Goal: Task Accomplishment & Management: Complete application form

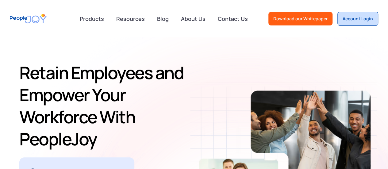
click at [356, 19] on div "Account Login" at bounding box center [358, 19] width 30 height 6
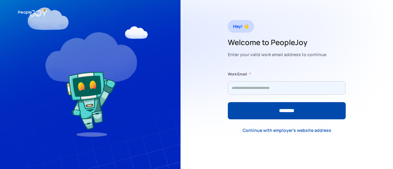
click at [284, 92] on input "Form" at bounding box center [287, 88] width 118 height 14
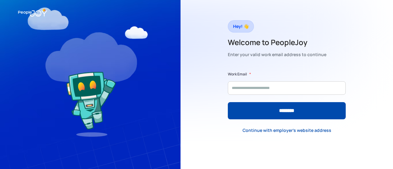
type input "**********"
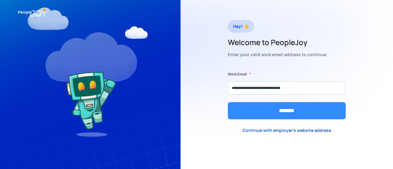
click at [284, 114] on input "********" at bounding box center [287, 110] width 118 height 17
